Goal: Task Accomplishment & Management: Use online tool/utility

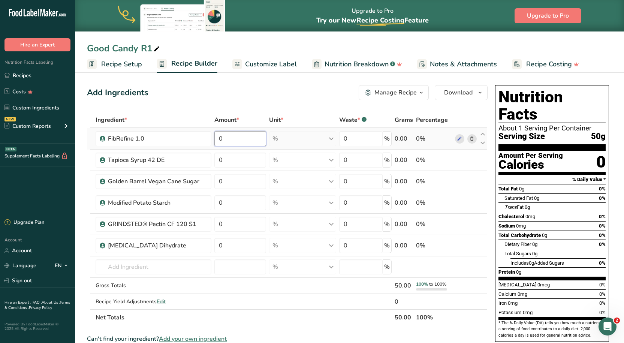
click at [242, 132] on input "0" at bounding box center [240, 138] width 52 height 15
click at [129, 274] on div "Ingredient * Amount * Unit * Waste * .a-a{fill:#347362;}.b-a{fill:#fff;} Grams …" at bounding box center [287, 218] width 401 height 213
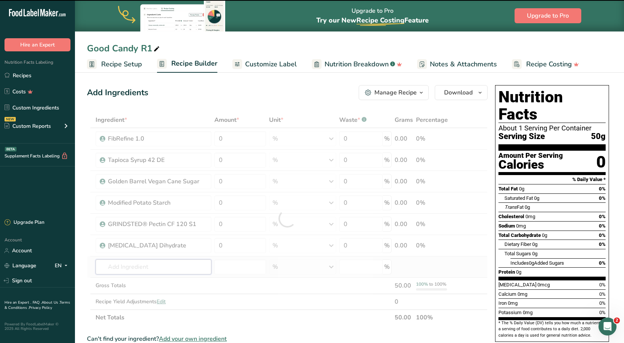
type input "a"
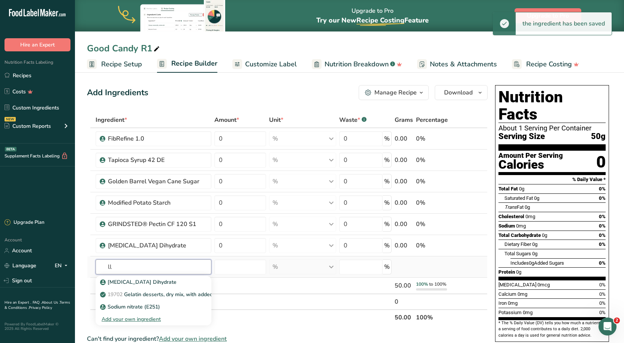
type input "l"
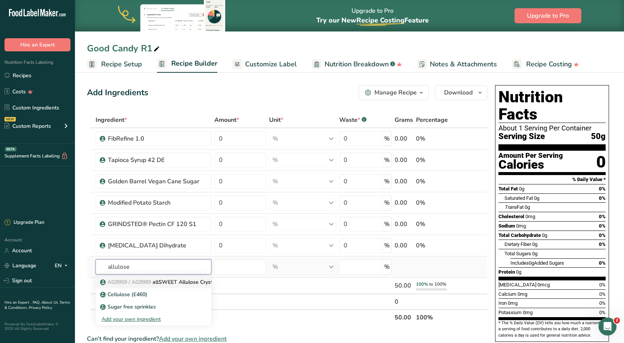
type input "allulose"
click at [132, 280] on span "AG9959 / AG9989" at bounding box center [129, 282] width 43 height 7
type input "allSWEET Allulose Crystalline Powder"
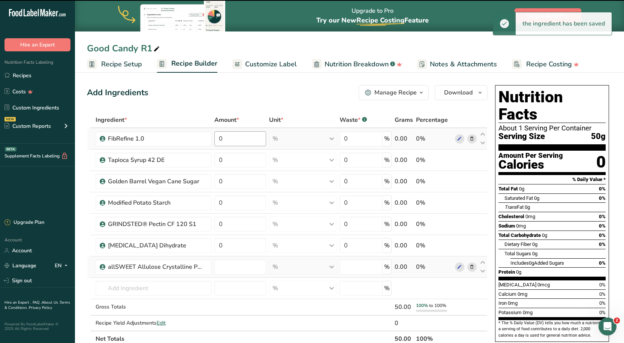
type input "0"
click at [241, 135] on input "0" at bounding box center [240, 138] width 52 height 15
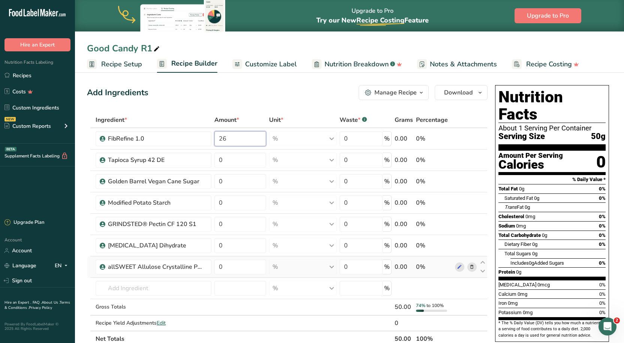
type input "26"
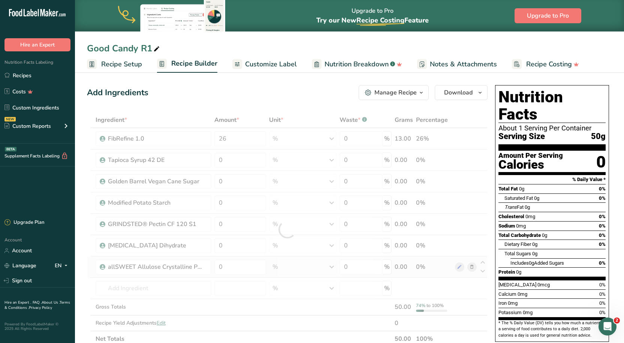
click at [247, 99] on div "Add Ingredients Manage Recipe Delete Recipe Duplicate Recipe Scale Recipe Save …" at bounding box center [287, 92] width 401 height 15
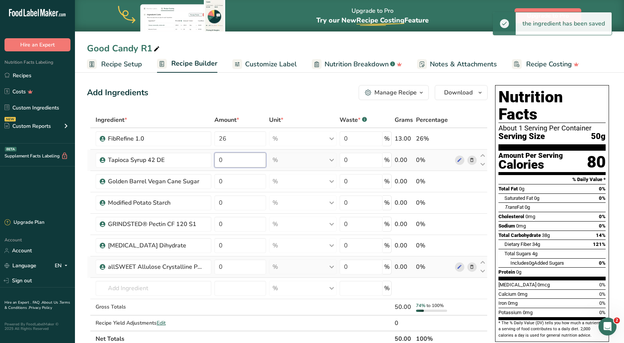
drag, startPoint x: 232, startPoint y: 159, endPoint x: 232, endPoint y: 164, distance: 5.7
click at [232, 164] on input "0" at bounding box center [240, 160] width 52 height 15
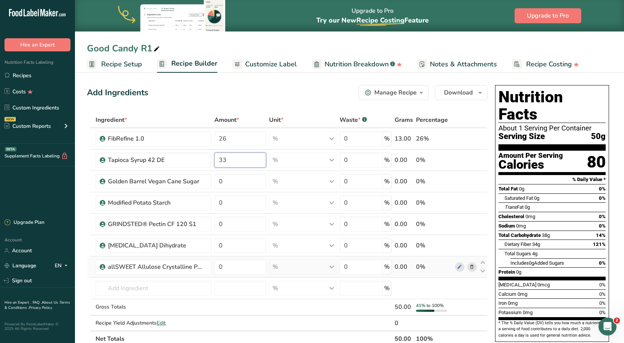
type input "33"
click at [235, 95] on div "Add Ingredients Manage Recipe Delete Recipe Duplicate Recipe Scale Recipe Save …" at bounding box center [287, 92] width 401 height 15
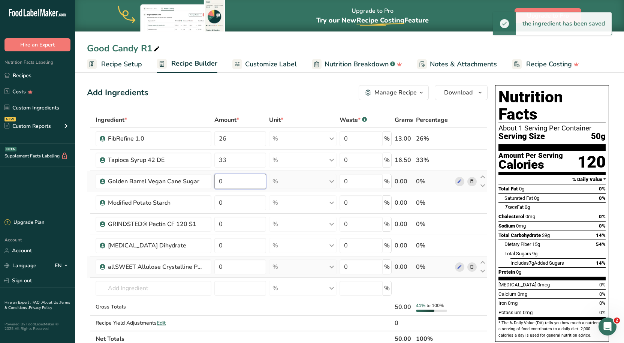
click at [231, 181] on input "0" at bounding box center [240, 181] width 52 height 15
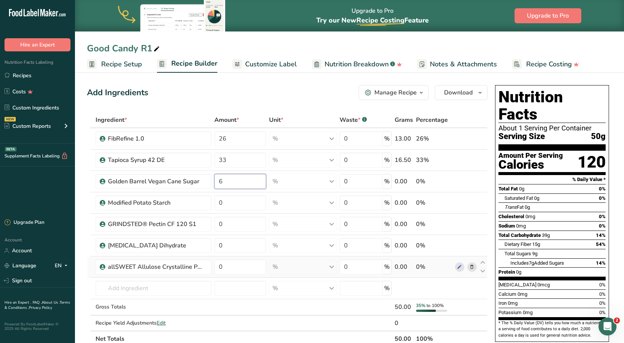
type input "6"
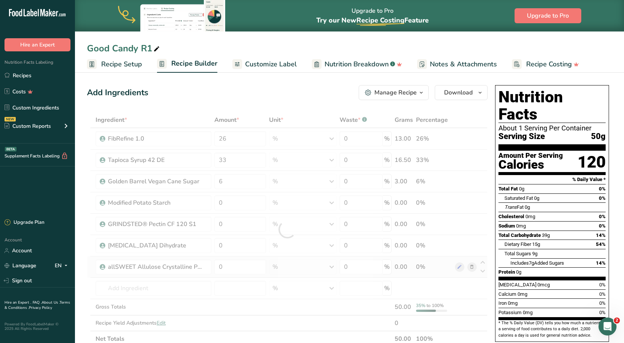
click at [222, 97] on div "Add Ingredients Manage Recipe Delete Recipe Duplicate Recipe Scale Recipe Save …" at bounding box center [287, 92] width 401 height 15
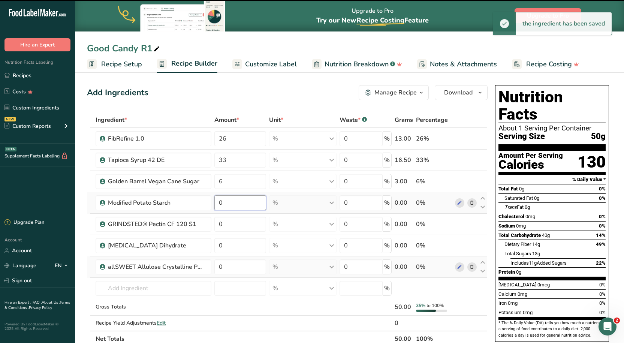
click at [226, 202] on input "0" at bounding box center [240, 202] width 52 height 15
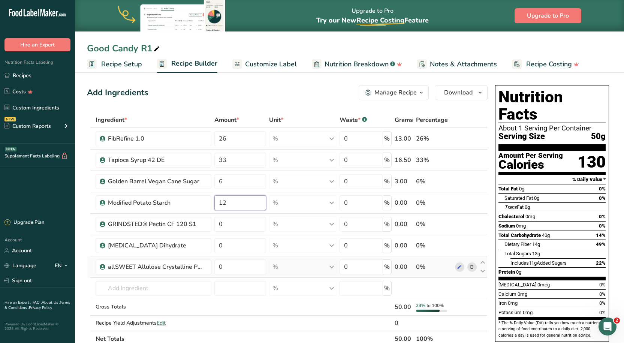
type input "12"
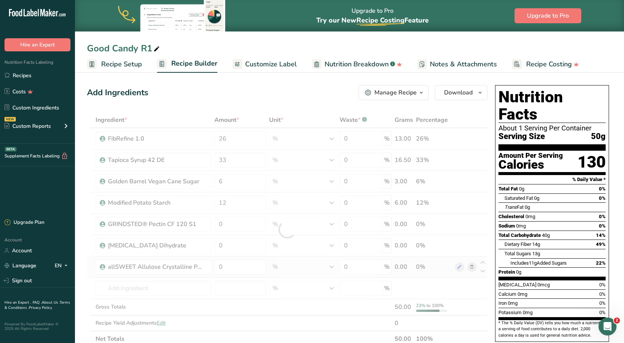
click at [227, 79] on section "Add Ingredients Manage Recipe Delete Recipe Duplicate Recipe Scale Recipe Save …" at bounding box center [349, 337] width 549 height 534
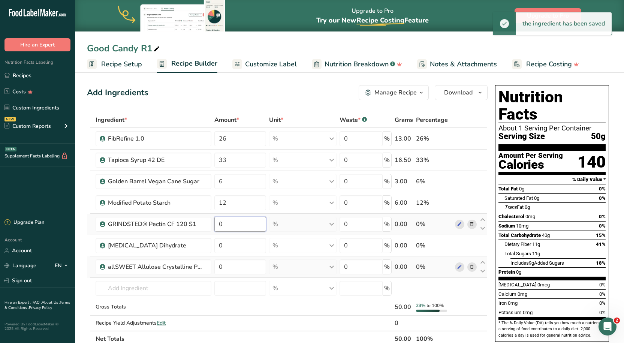
drag, startPoint x: 229, startPoint y: 219, endPoint x: 225, endPoint y: 223, distance: 5.3
click at [227, 222] on input "0" at bounding box center [240, 224] width 52 height 15
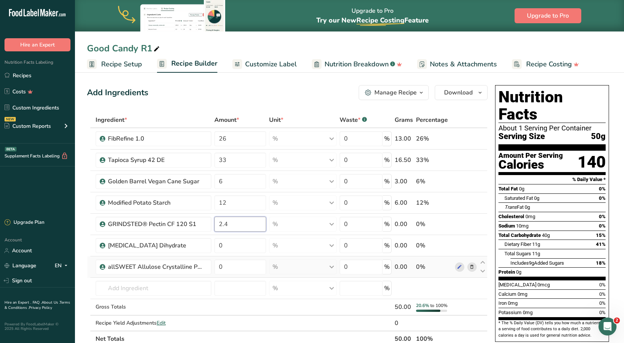
type input "2.4"
click at [214, 101] on div "Add Ingredients Manage Recipe Delete Recipe Duplicate Recipe Scale Recipe Save …" at bounding box center [289, 337] width 405 height 510
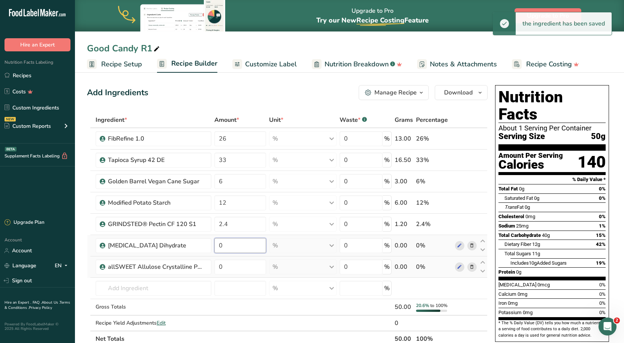
click at [236, 249] on input "0" at bounding box center [240, 245] width 52 height 15
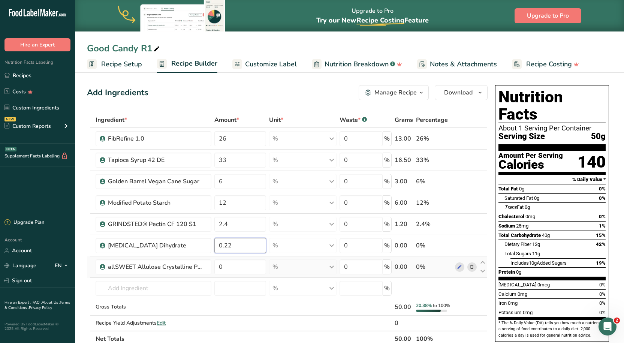
type input "0.22"
click at [211, 84] on div "Add Ingredients Manage Recipe Delete Recipe Duplicate Recipe Scale Recipe Save …" at bounding box center [289, 337] width 405 height 510
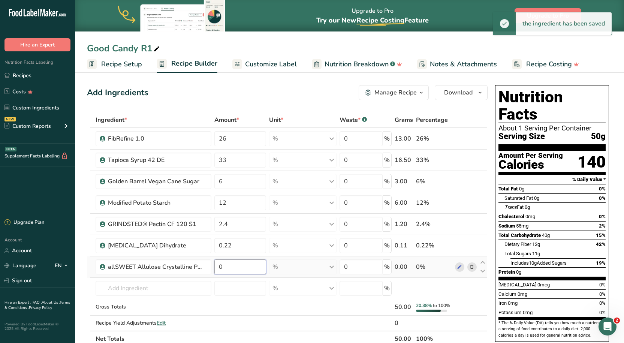
click at [231, 273] on input "0" at bounding box center [240, 266] width 52 height 15
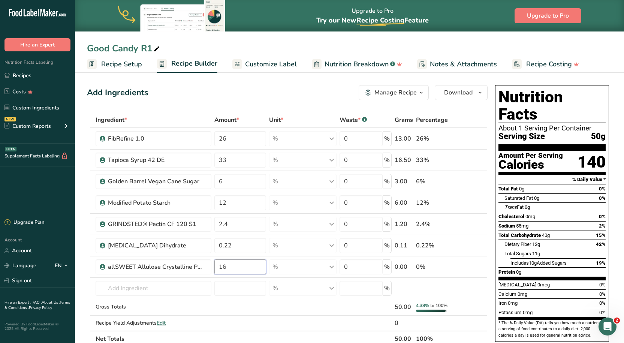
type input "16"
click at [235, 94] on div "Add Ingredients Manage Recipe Delete Recipe Duplicate Recipe Scale Recipe Save …" at bounding box center [287, 92] width 401 height 15
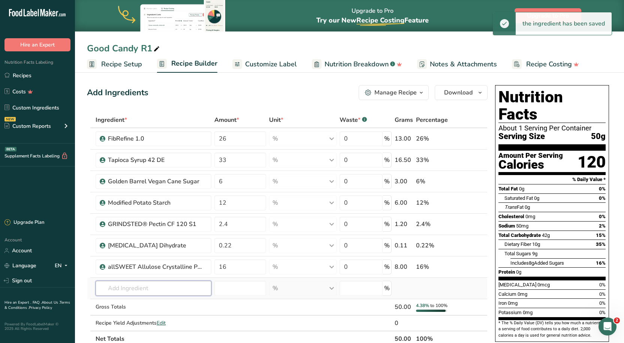
click at [162, 283] on input "text" at bounding box center [154, 288] width 116 height 15
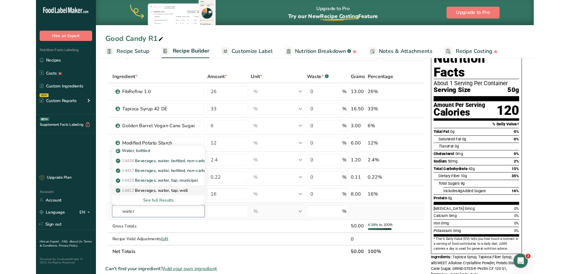
scroll to position [37, 0]
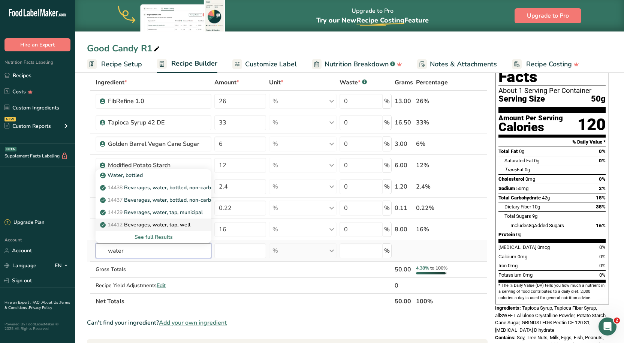
type input "water"
click at [165, 225] on p "14412 [GEOGRAPHIC_DATA], water, tap, well" at bounding box center [146, 225] width 89 height 8
type input "Beverages, water, tap, well"
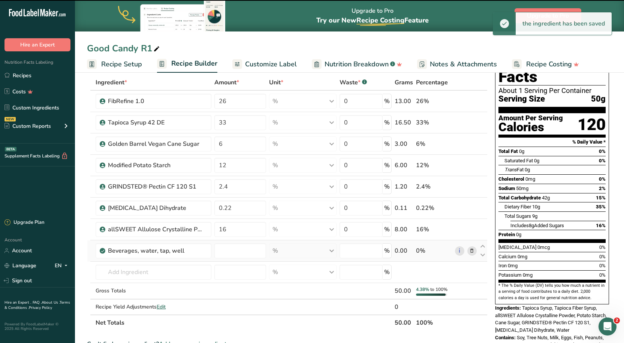
type input "0"
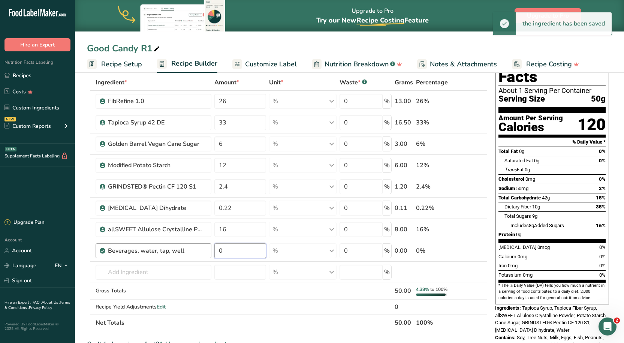
drag, startPoint x: 233, startPoint y: 251, endPoint x: 172, endPoint y: 253, distance: 61.1
click at [172, 253] on tr "Beverages, water, tap, well 0 % Portions 1 fl oz 1 serving 8 fl oz 8 fl oz 1 li…" at bounding box center [287, 250] width 400 height 21
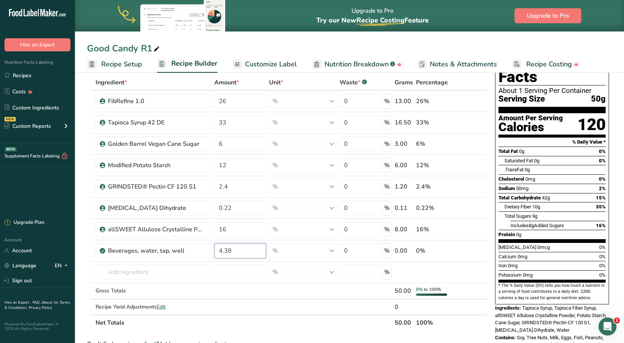
type input "4.38"
click at [314, 39] on div "Good Candy R1 Recipe Setup Recipe Builder Customize Label Nutrition Breakdown .…" at bounding box center [349, 36] width 549 height 73
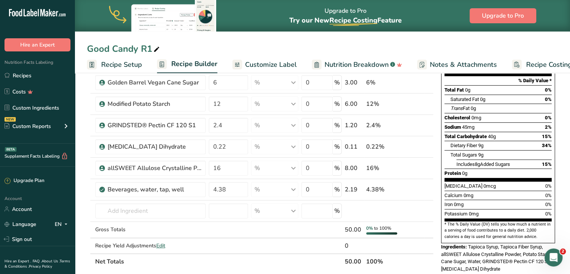
scroll to position [112, 0]
